Goal: Find specific page/section: Find specific page/section

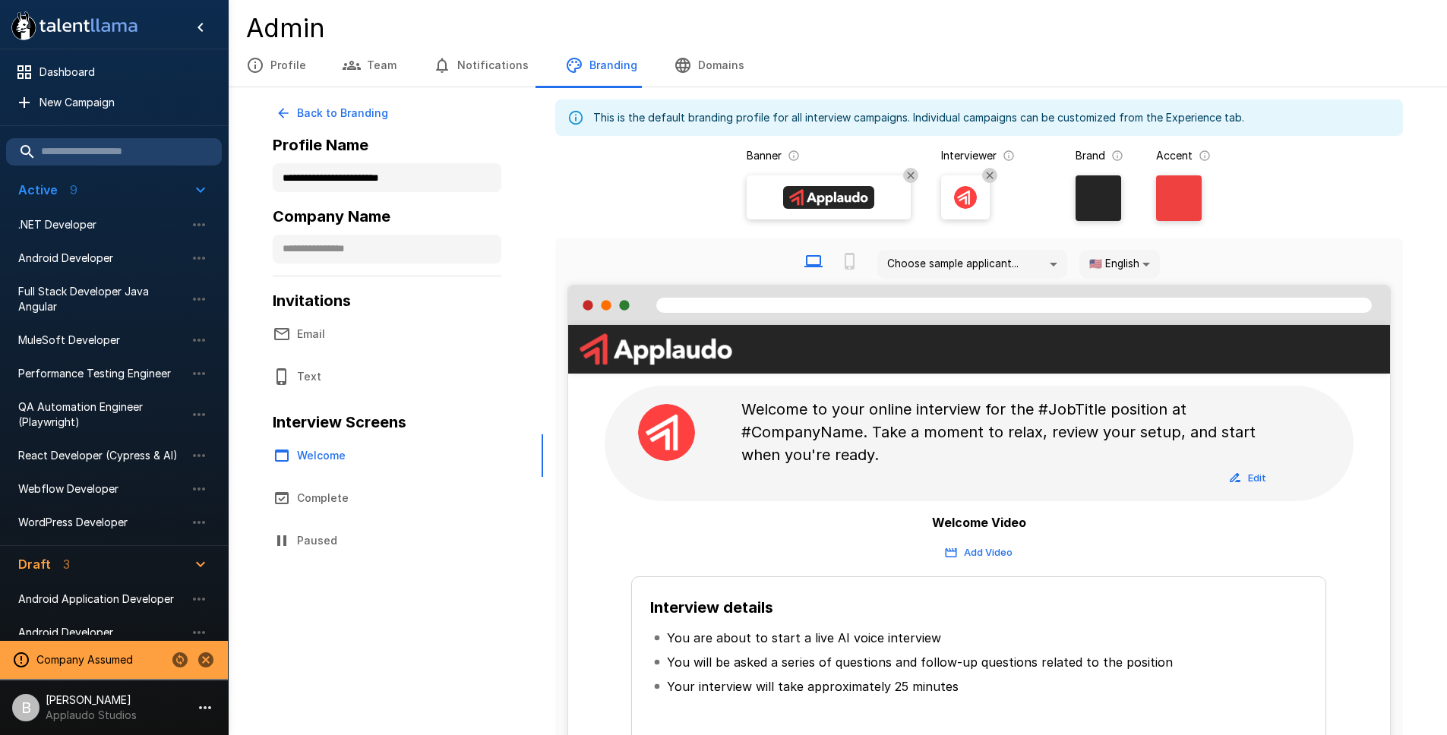
scroll to position [138, 0]
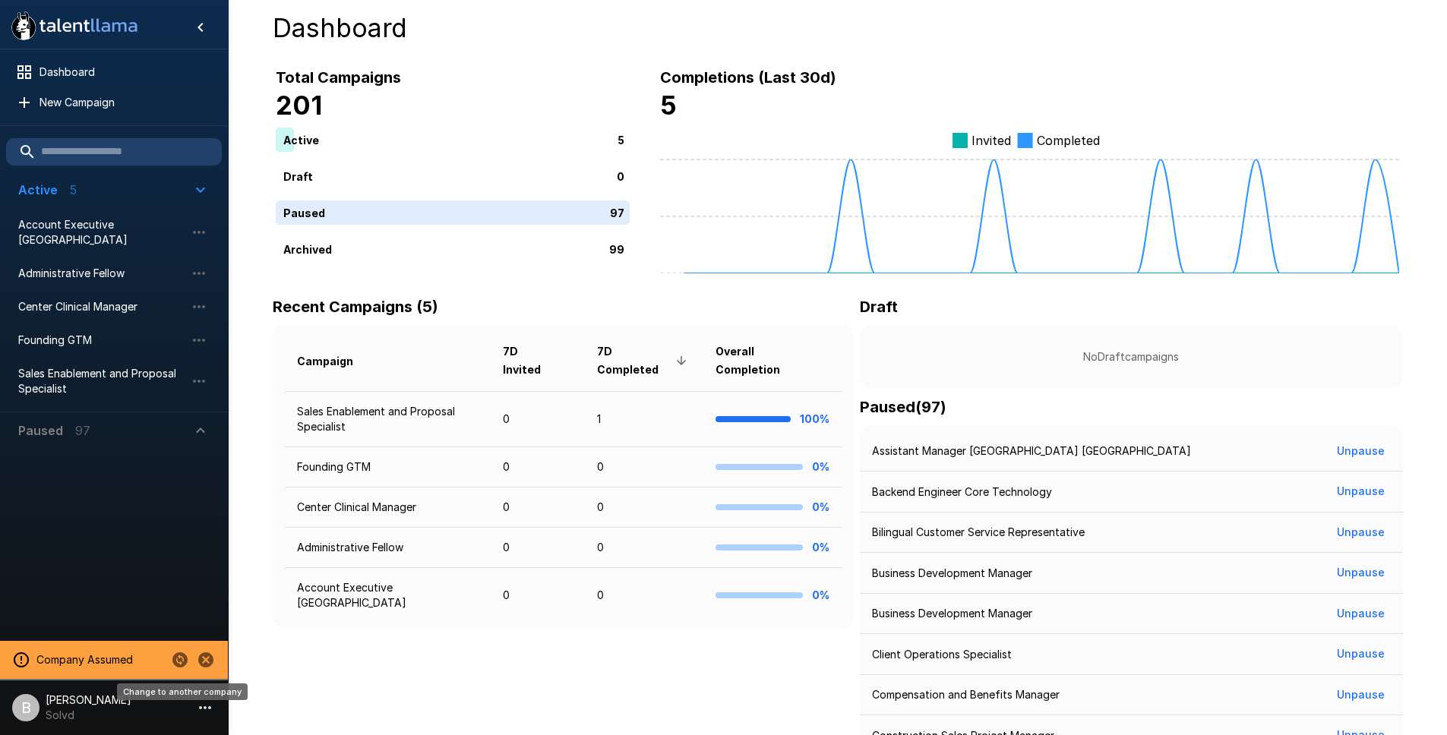
click at [178, 662] on icon "Change to another company" at bounding box center [180, 660] width 18 height 18
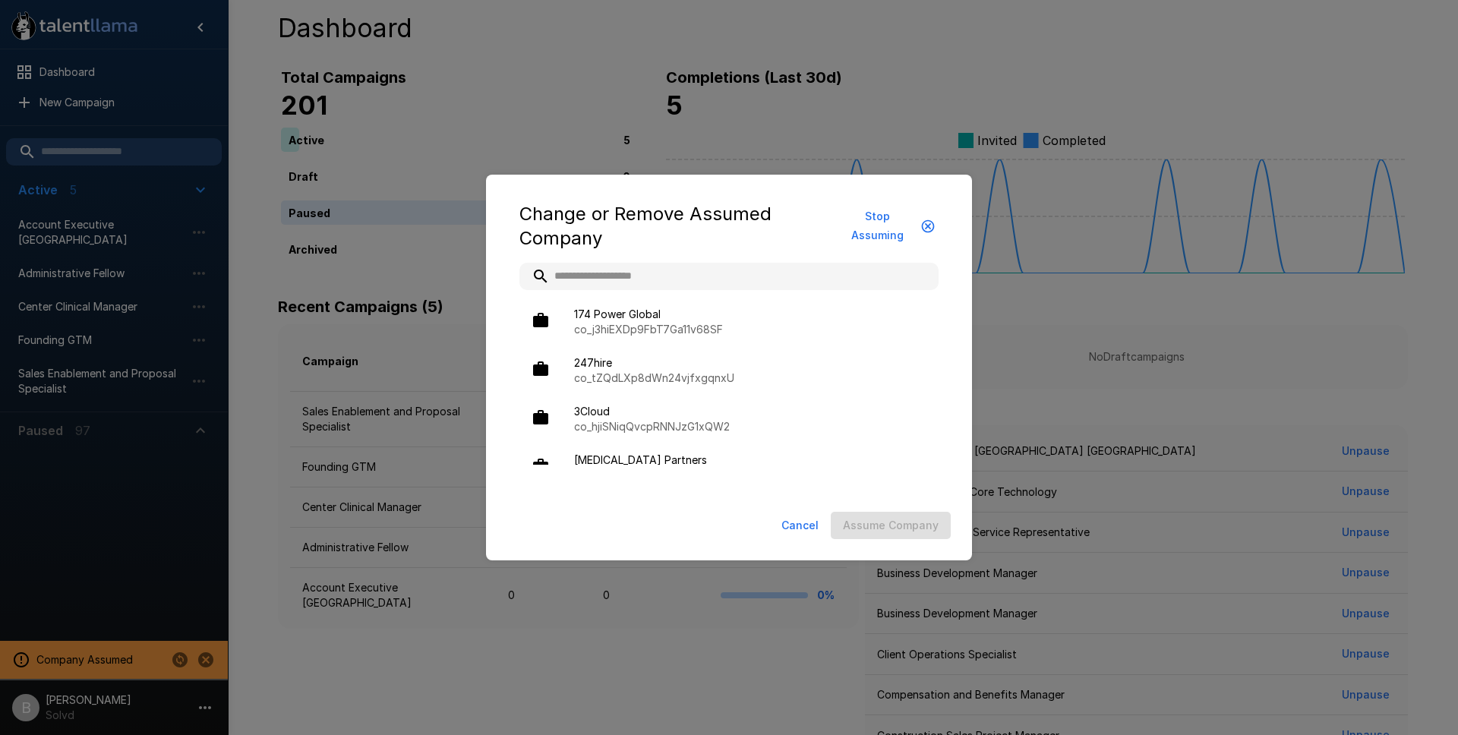
type input "*"
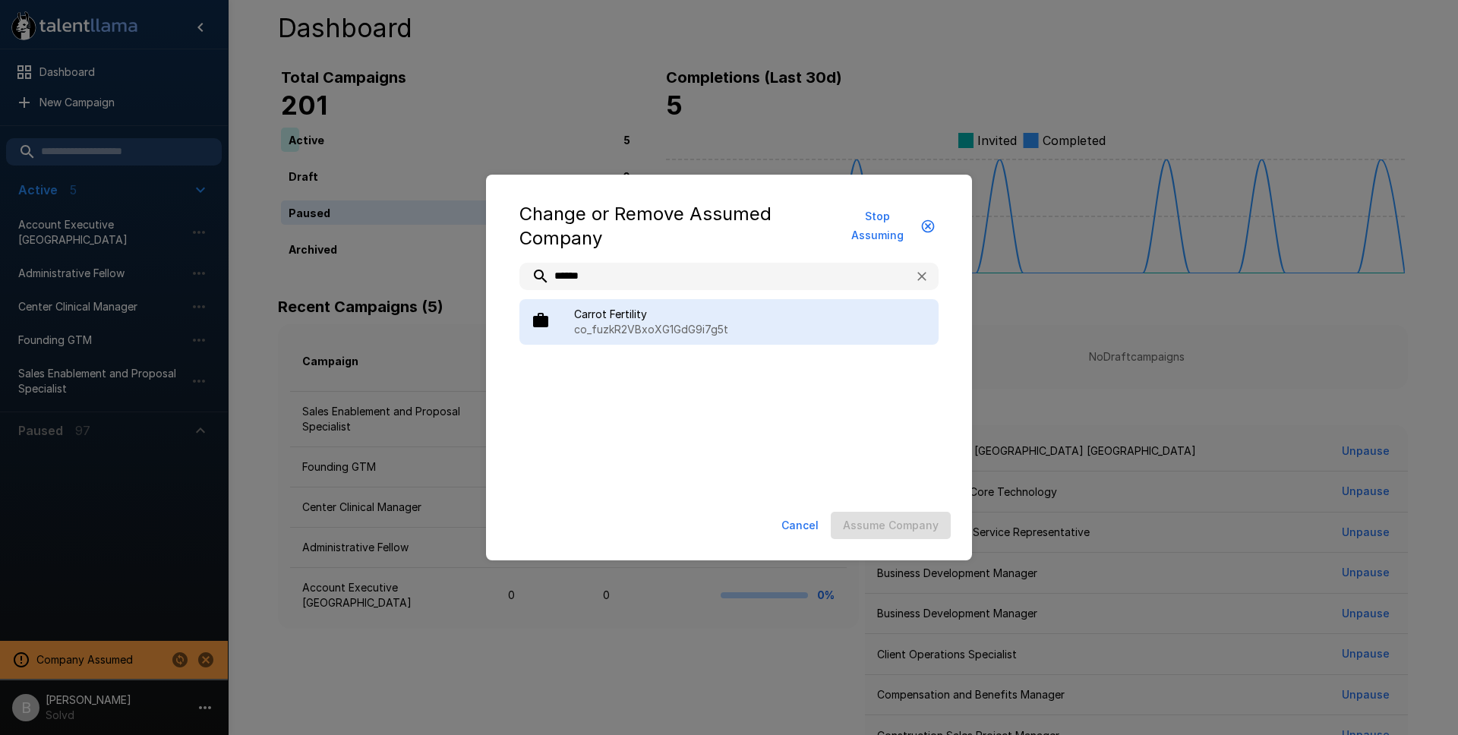
type input "******"
click at [624, 318] on span "Carrot Fertility" at bounding box center [750, 314] width 352 height 15
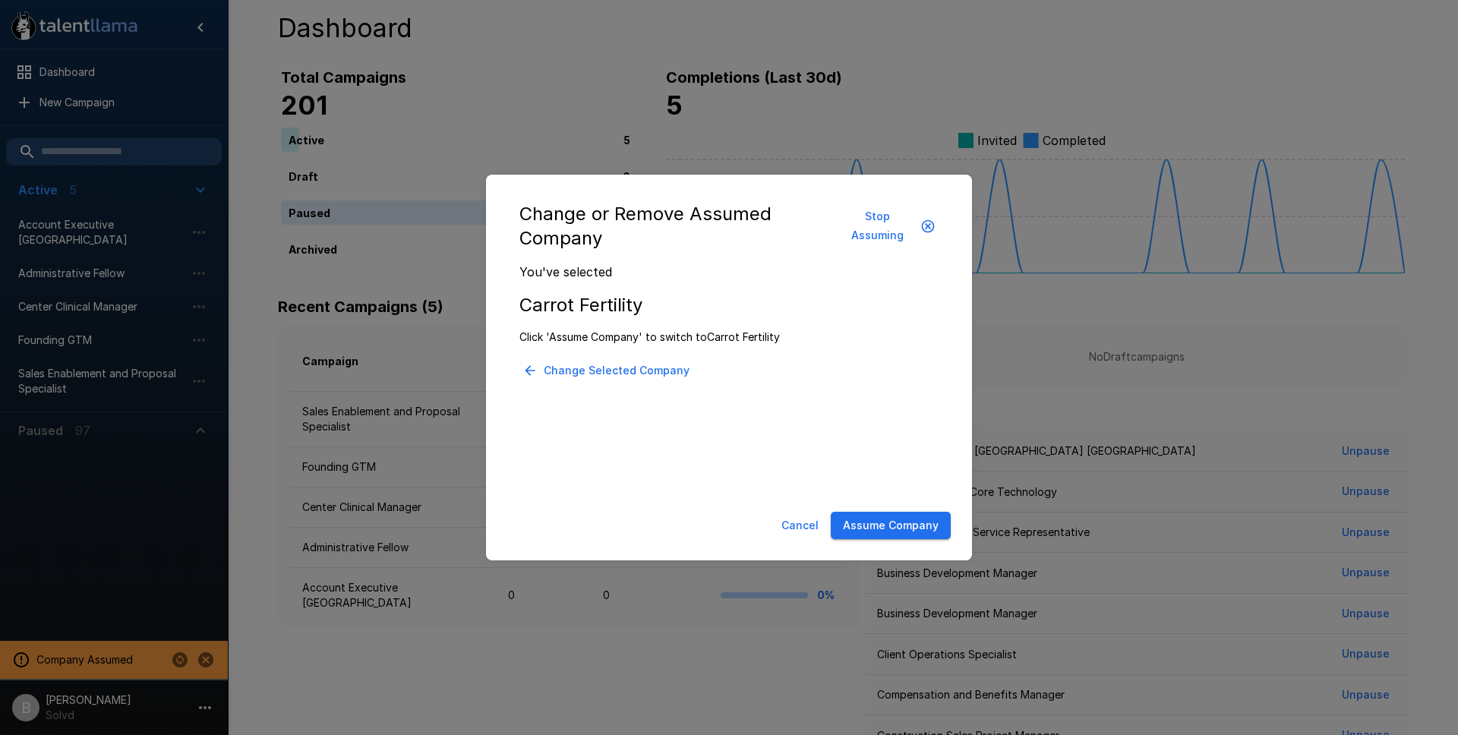
click at [907, 530] on button "Assume Company" at bounding box center [891, 526] width 120 height 28
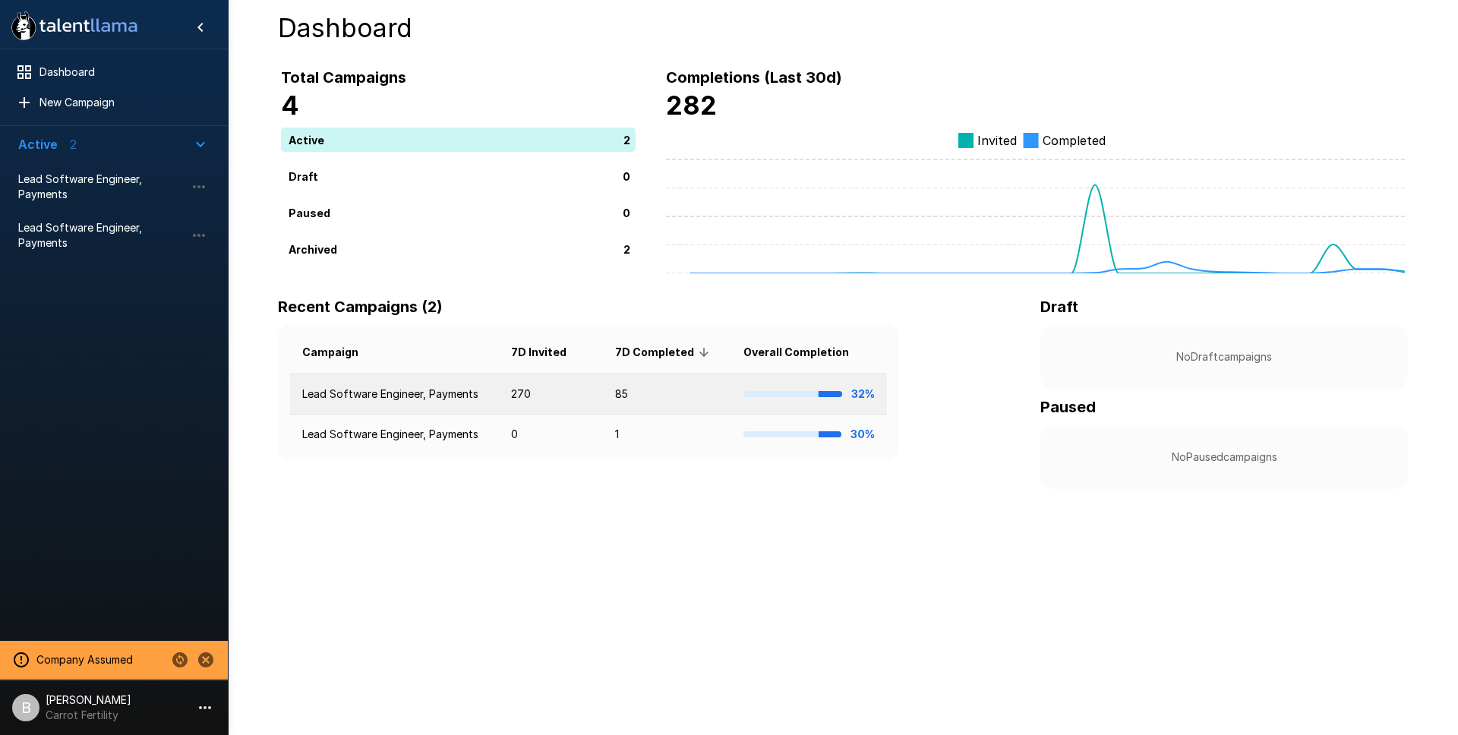
click at [402, 390] on td "Lead Software Engineer, Payments" at bounding box center [394, 394] width 209 height 40
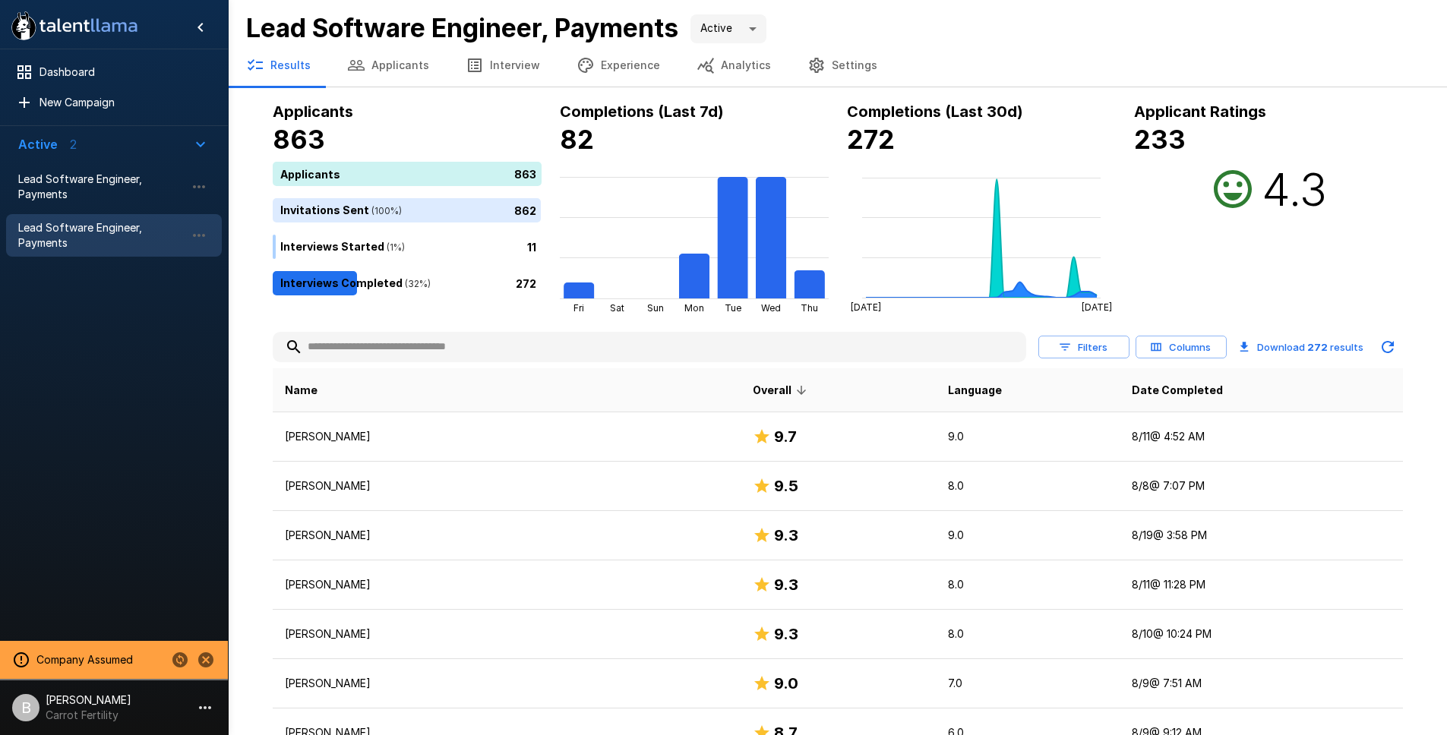
scroll to position [3, 0]
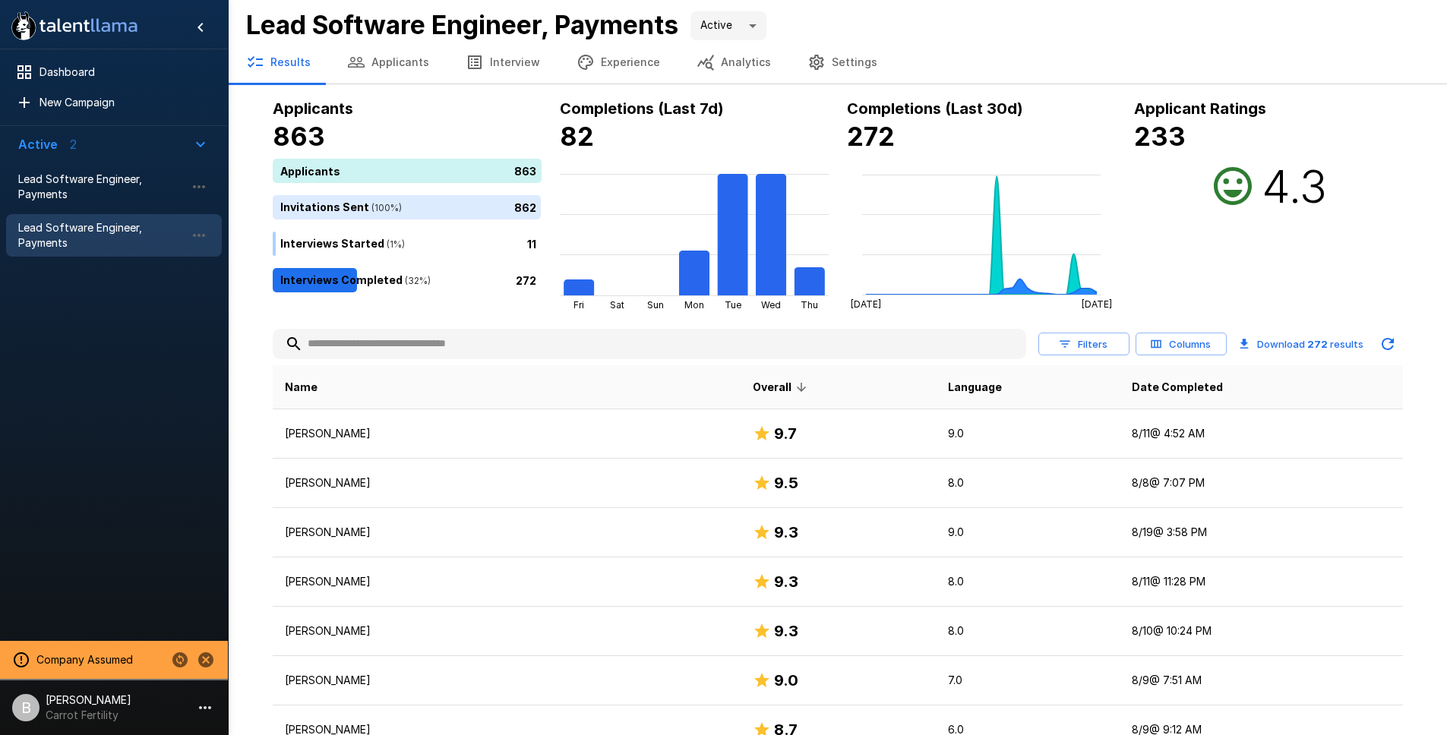
click at [387, 66] on button "Applicants" at bounding box center [388, 62] width 118 height 43
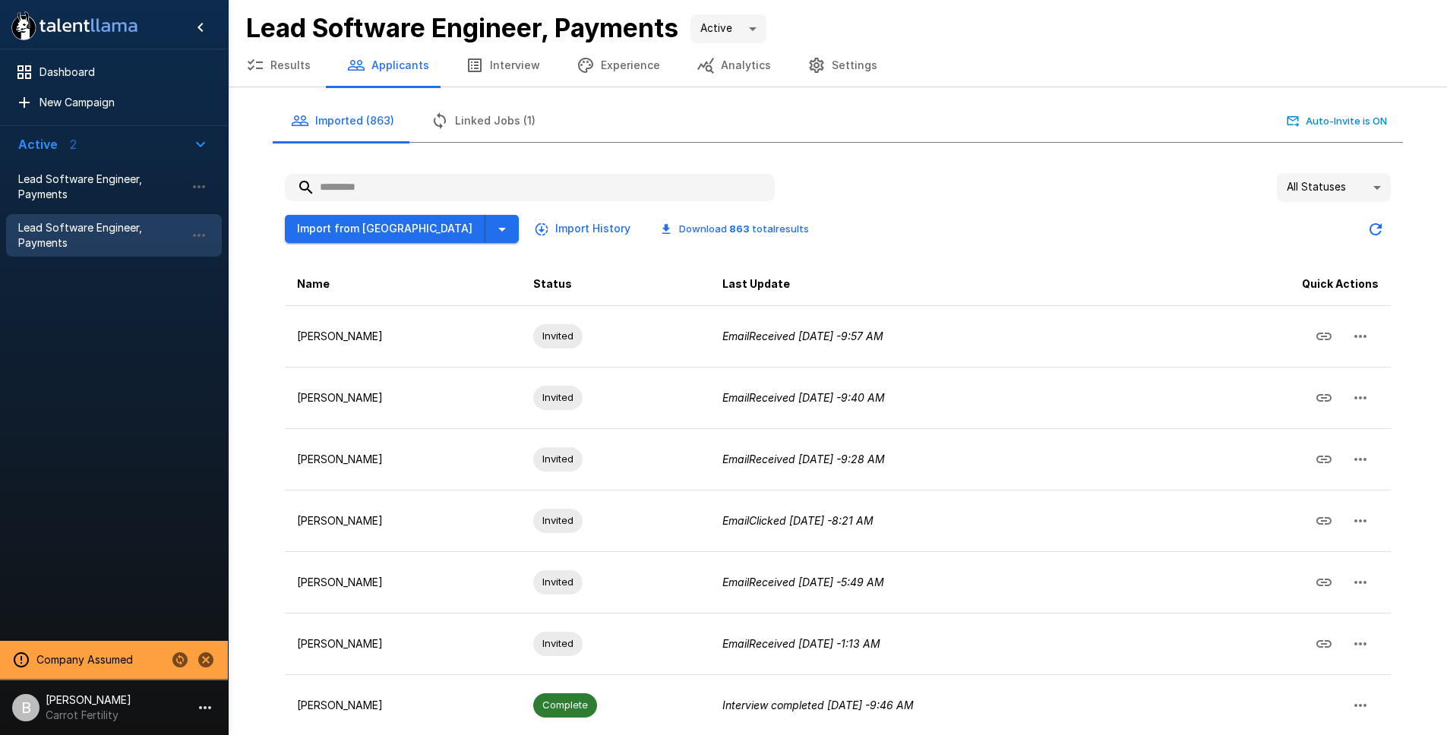
click at [292, 59] on button "Results" at bounding box center [278, 65] width 101 height 43
